Goal: Information Seeking & Learning: Learn about a topic

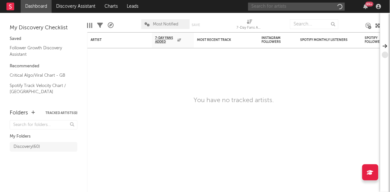
click at [262, 4] on input "text" at bounding box center [296, 7] width 97 height 8
type input "[PERSON_NAME]"
click at [291, 8] on input "[PERSON_NAME]" at bounding box center [296, 7] width 97 height 8
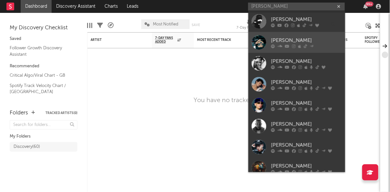
click at [277, 41] on div "[PERSON_NAME]" at bounding box center [306, 40] width 71 height 8
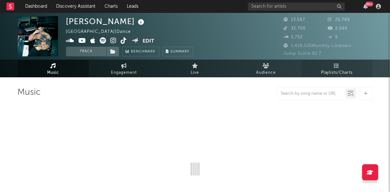
click at [319, 69] on link "Playlists/Charts" at bounding box center [336, 69] width 71 height 18
